Goal: Find specific page/section: Find specific page/section

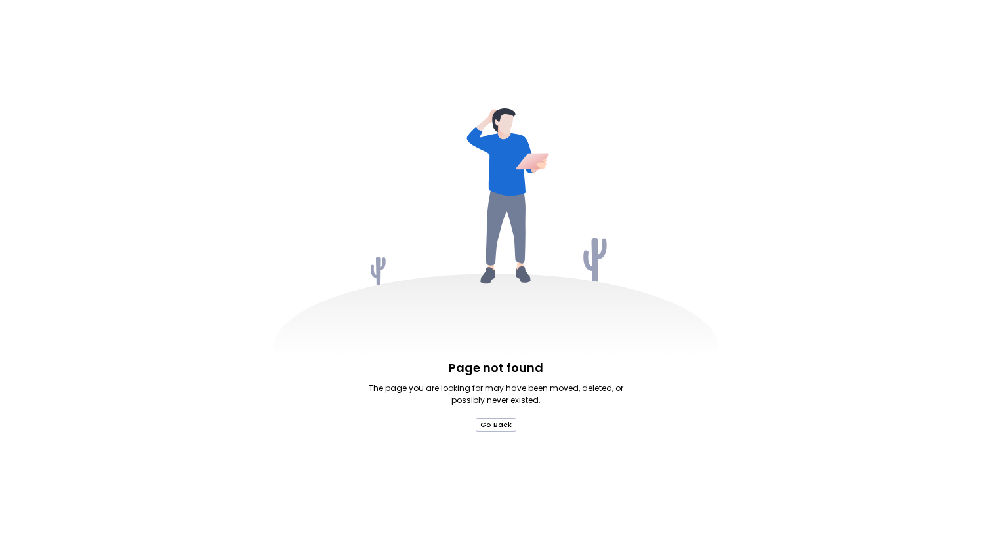
click at [703, 132] on icon at bounding box center [496, 265] width 445 height 315
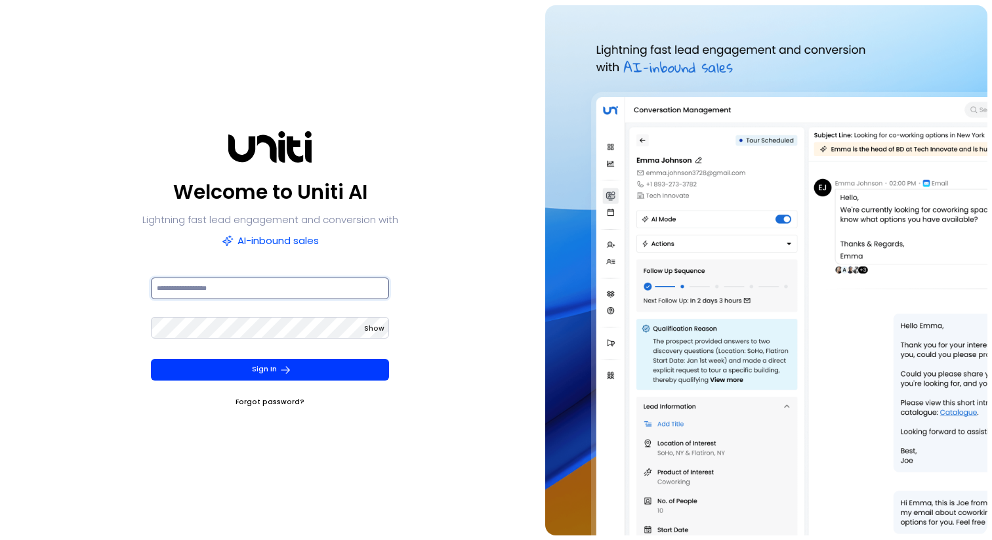
click at [265, 283] on input at bounding box center [270, 288] width 238 height 22
type input "**********"
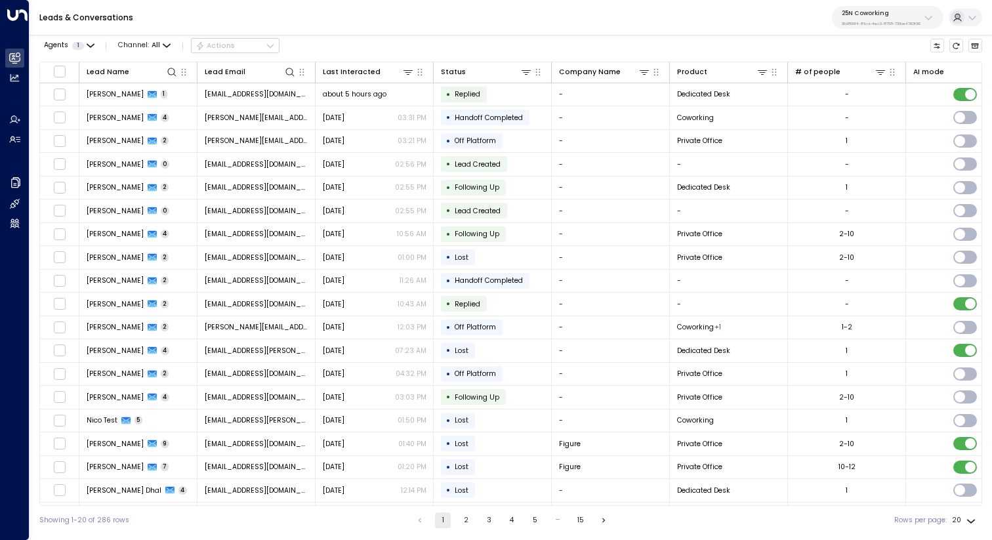
click at [844, 20] on div "25N Coworking 3b9800f4-81ca-4ec0-8758-72fbe4763f36" at bounding box center [881, 17] width 79 height 17
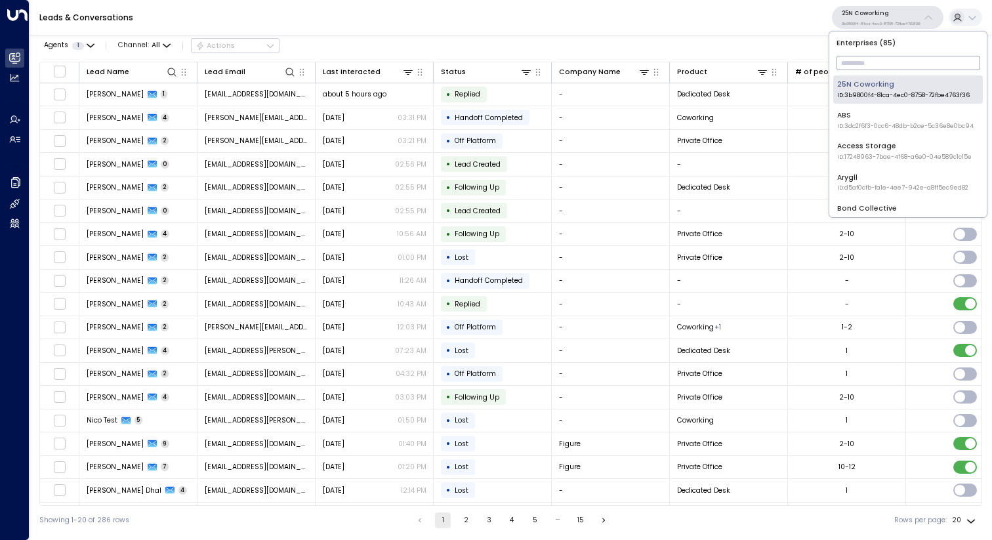
click at [861, 67] on input "text" at bounding box center [908, 62] width 144 height 21
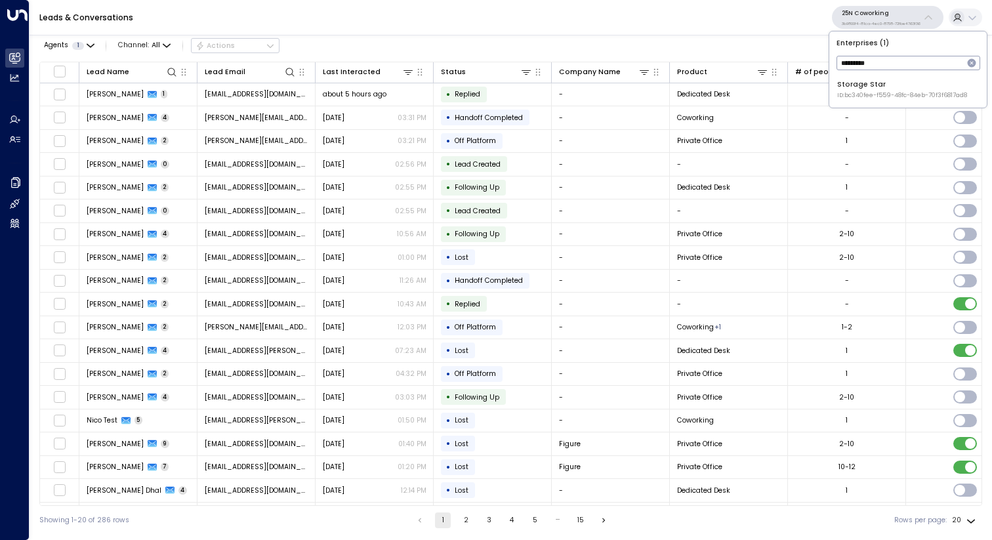
type input "*********"
click at [866, 89] on div "Storage Star ID: bc340fee-f559-48fc-84eb-70f3f6817ad8" at bounding box center [902, 89] width 130 height 20
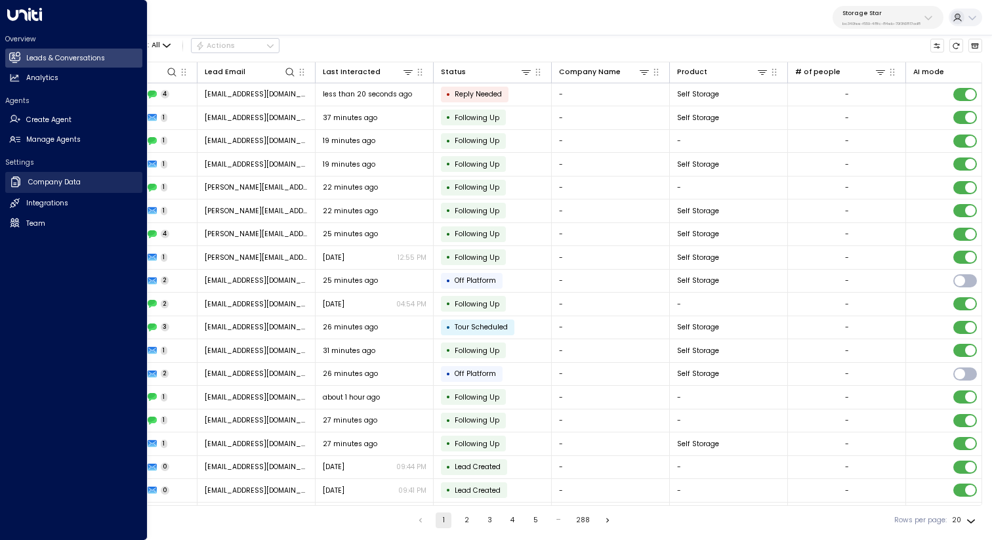
click at [54, 182] on h2 "Company Data" at bounding box center [54, 182] width 52 height 10
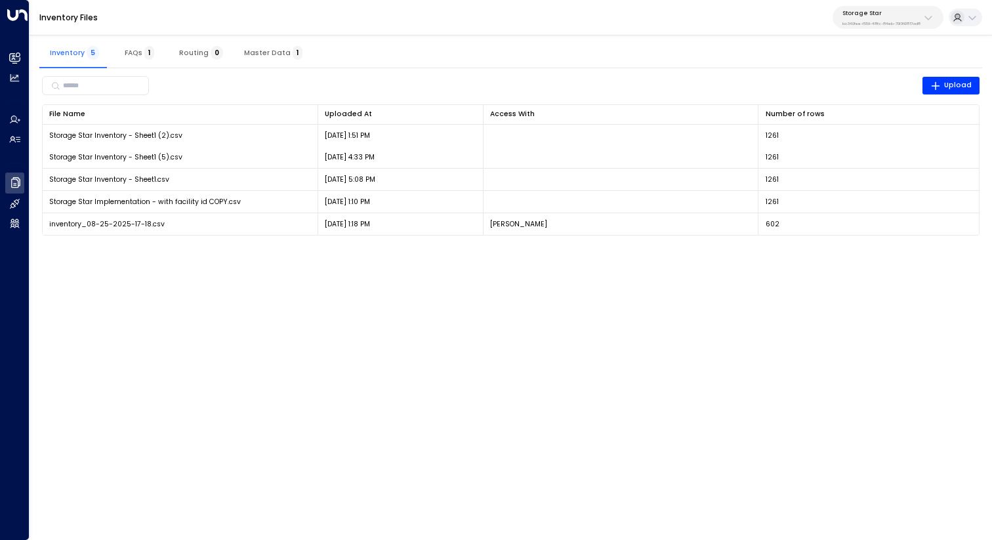
click at [569, 57] on div "Inventory 5 FAQs 1 Routing 0 Master Data 1" at bounding box center [510, 52] width 943 height 31
click at [633, 51] on div "Inventory 5 FAQs 1 Routing 0 Master Data 1" at bounding box center [510, 52] width 943 height 31
click at [623, 55] on div "Inventory 5 FAQs 1 Routing 0 Master Data 1" at bounding box center [510, 52] width 943 height 31
click at [572, 248] on html "Overview Leads & Conversations Leads & Conversations Analytics Analytics Agents…" at bounding box center [496, 124] width 992 height 248
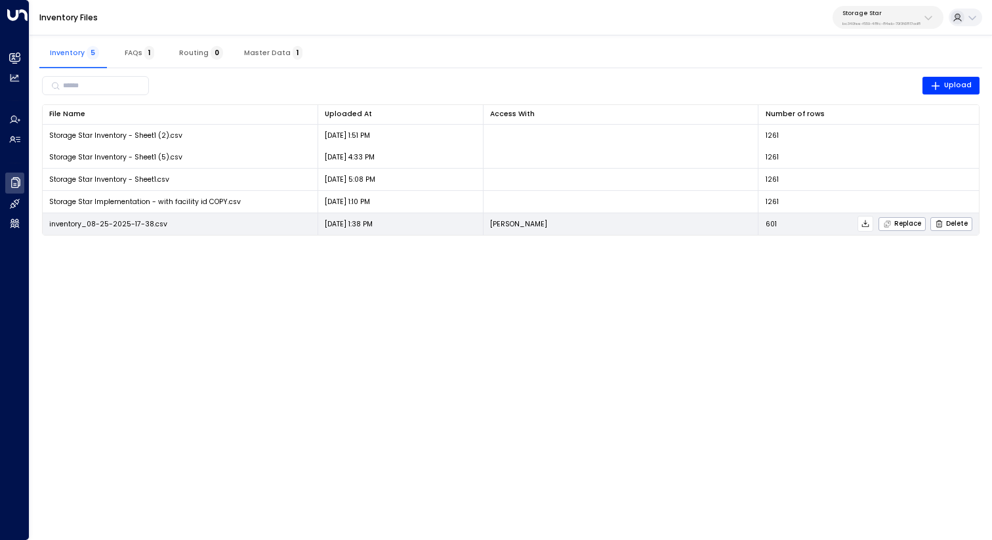
click at [864, 222] on icon at bounding box center [865, 223] width 9 height 9
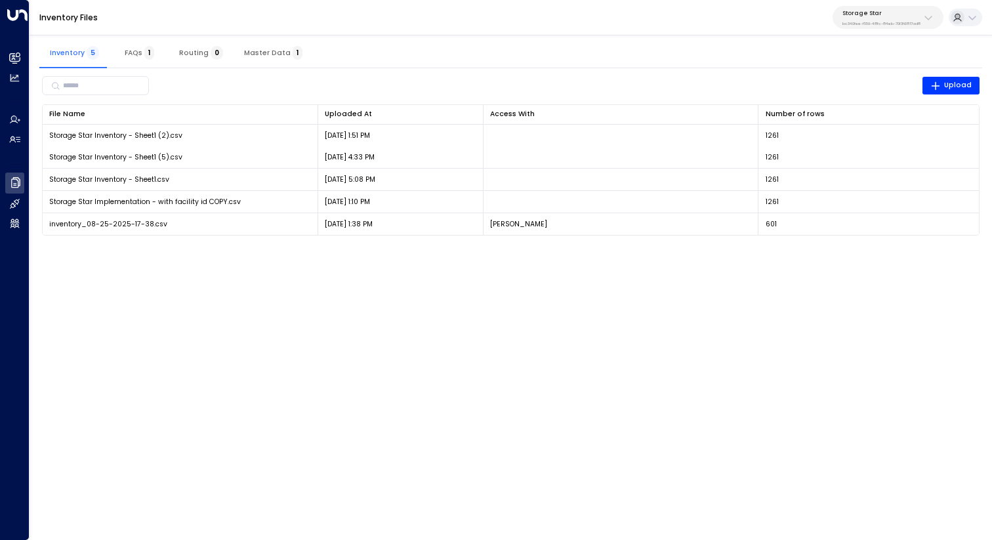
click at [742, 248] on html "Overview Leads & Conversations Leads & Conversations Analytics Analytics Agents…" at bounding box center [496, 124] width 992 height 248
click at [489, 248] on html "Overview Leads & Conversations Leads & Conversations Analytics Analytics Agents…" at bounding box center [496, 124] width 992 height 248
click at [405, 248] on html "Overview Leads & Conversations Leads & Conversations Analytics Analytics Agents…" at bounding box center [496, 124] width 992 height 248
